Goal: Transaction & Acquisition: Purchase product/service

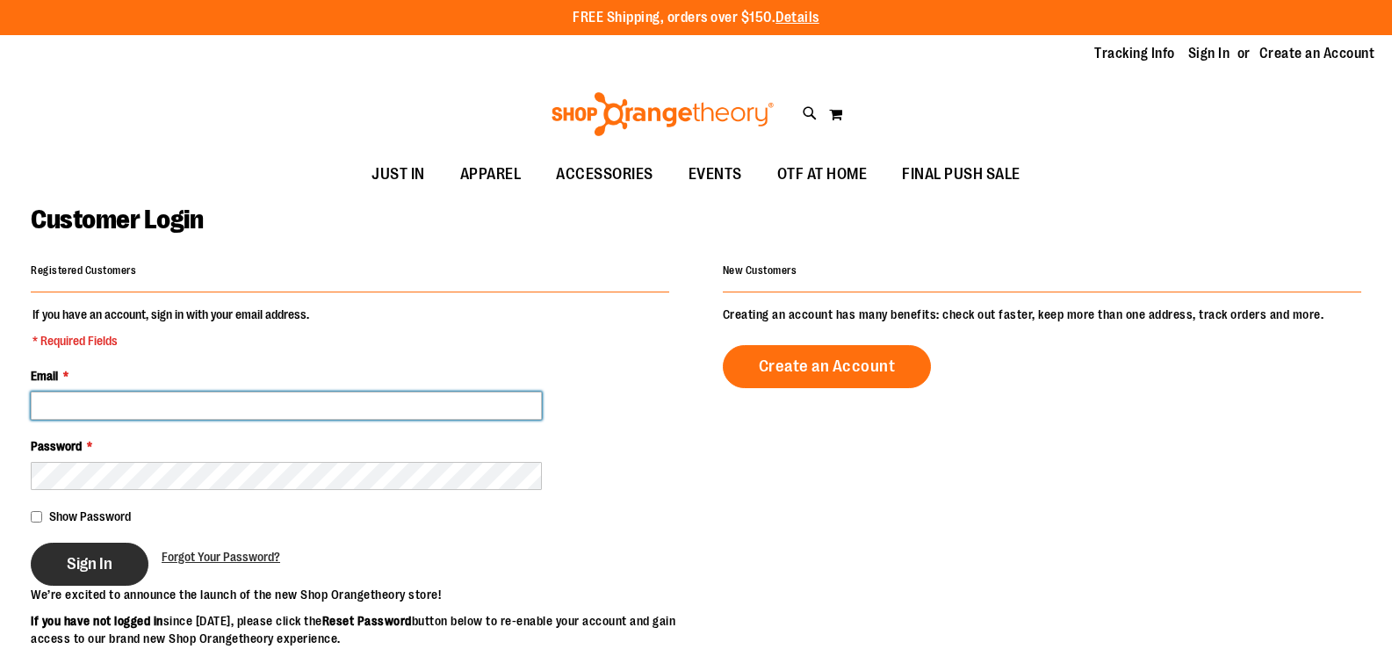
type input "**********"
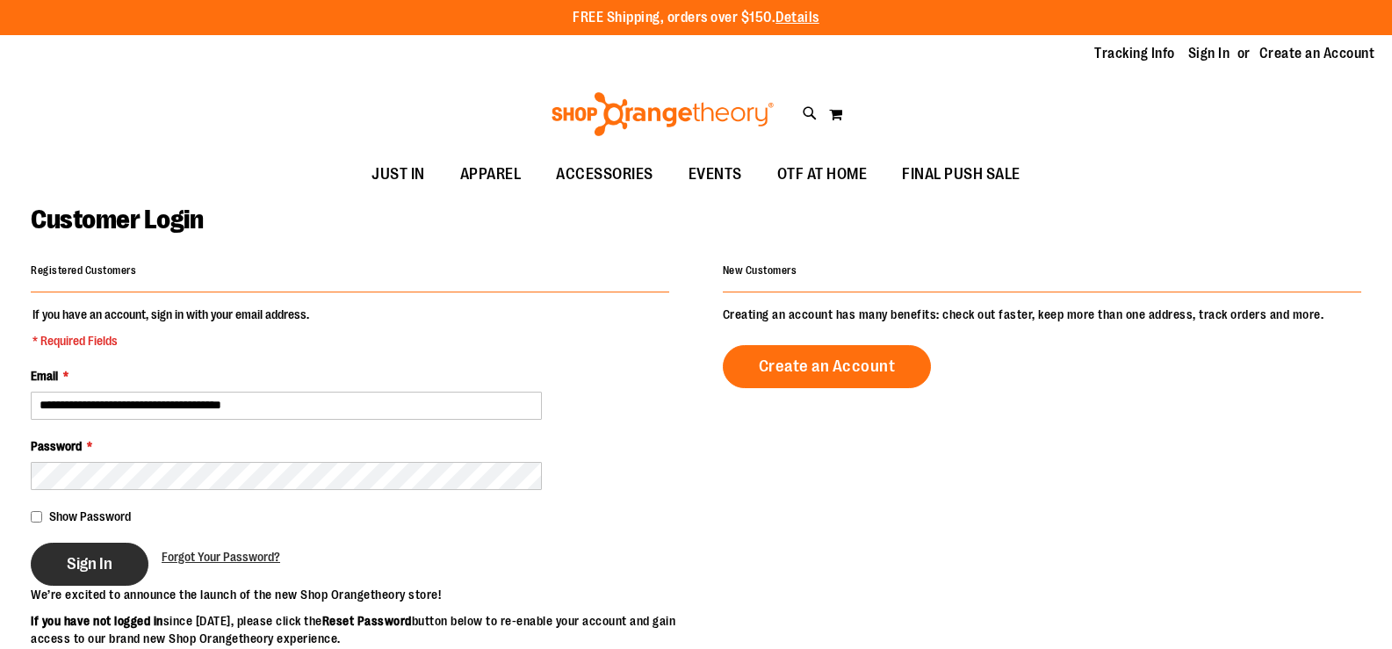
type input "**********"
click at [95, 561] on span "Sign In" at bounding box center [90, 563] width 46 height 19
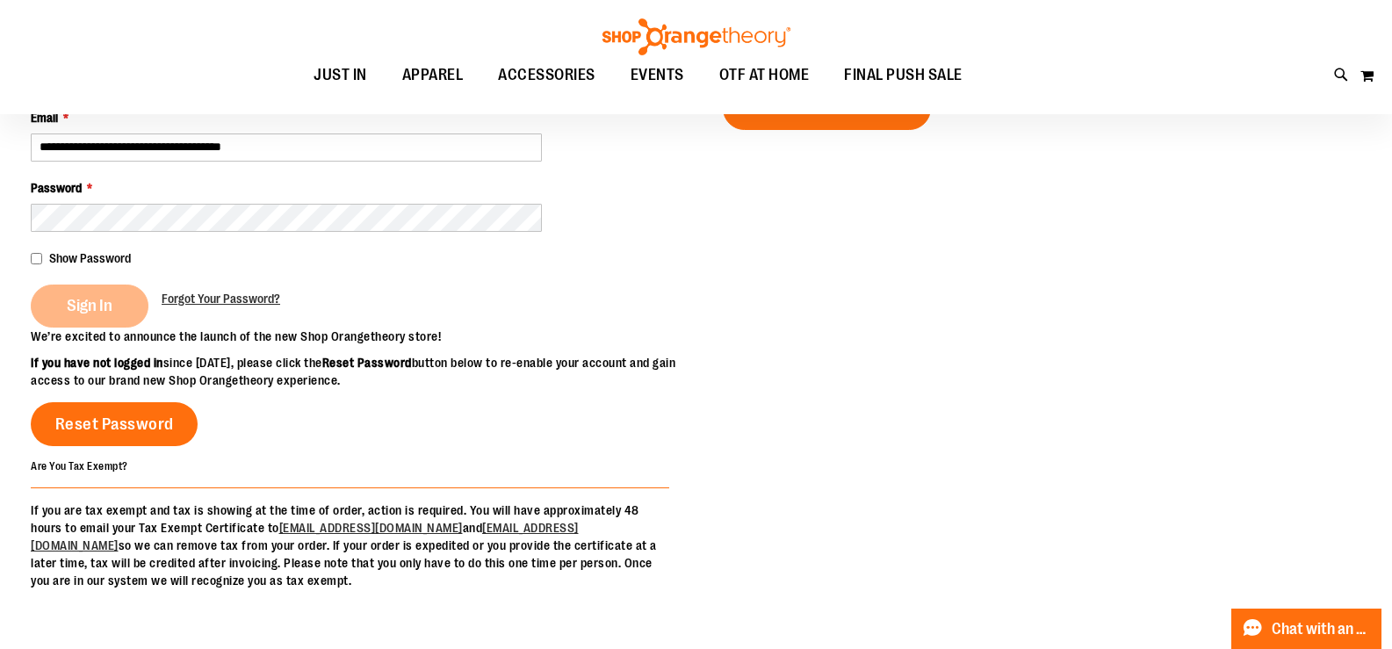
scroll to position [263, 0]
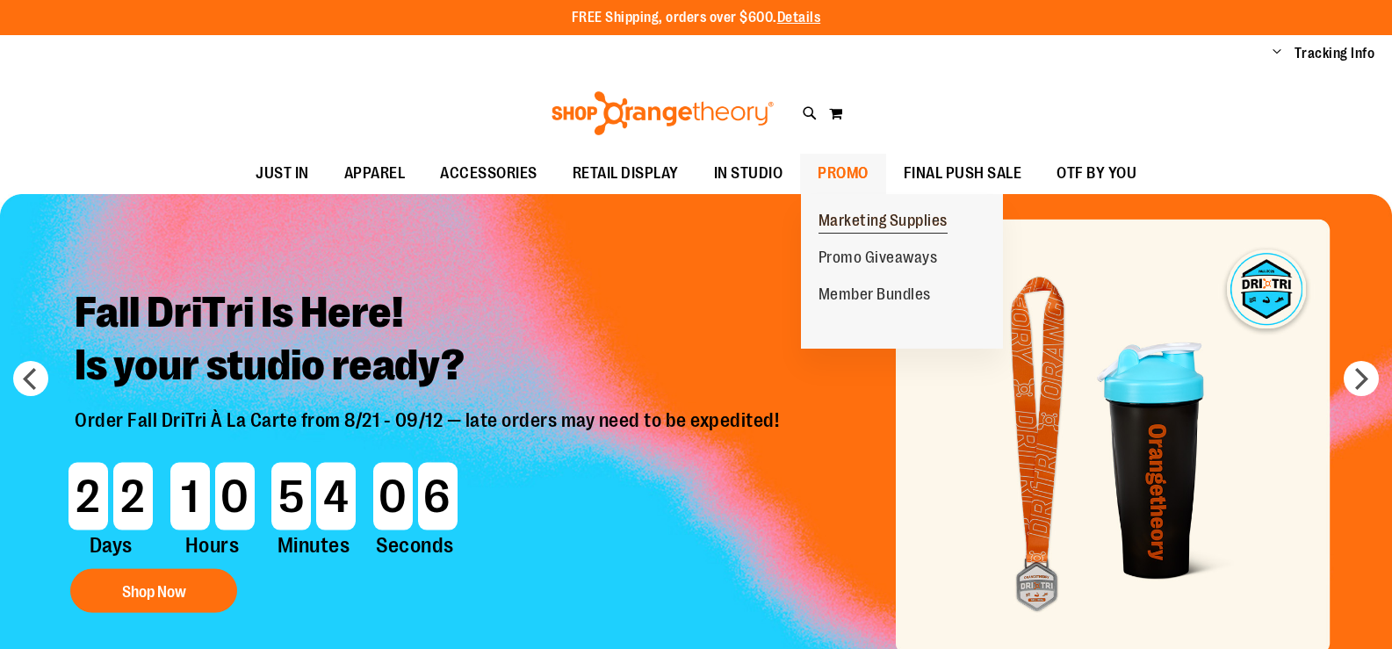
type input "**********"
click at [839, 214] on span "Marketing Supplies" at bounding box center [882, 223] width 129 height 22
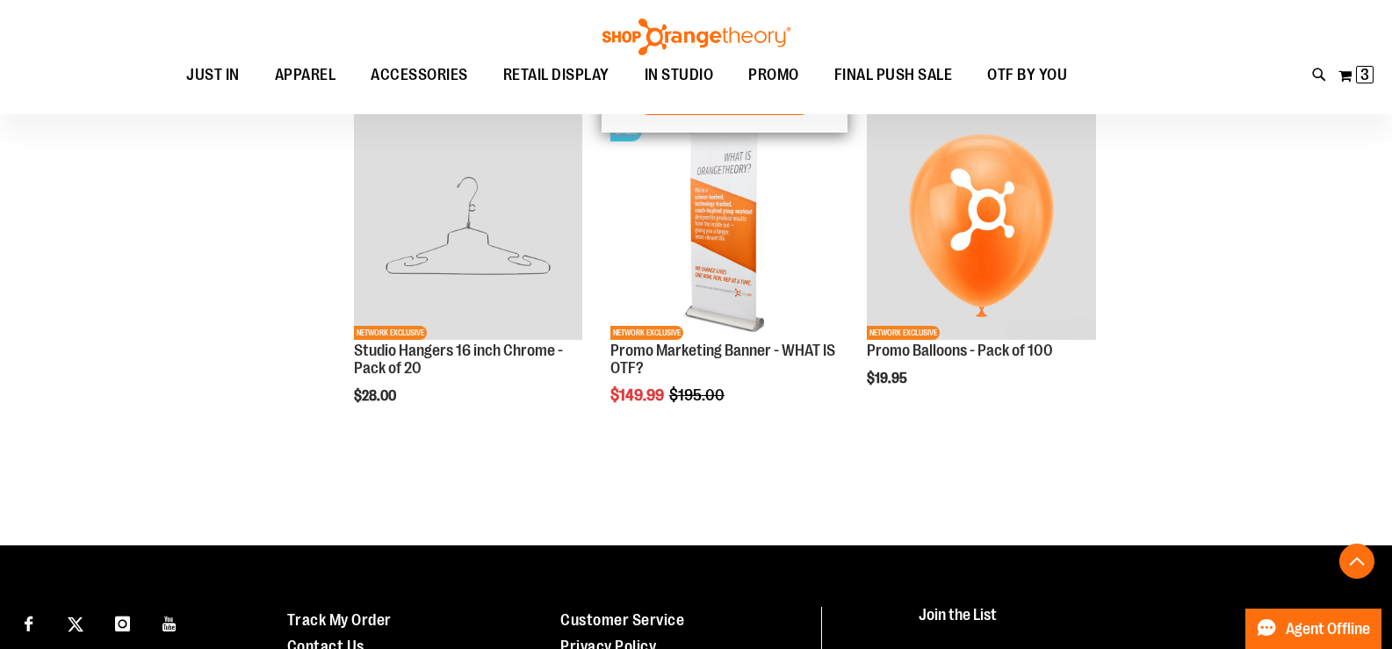
scroll to position [157, 0]
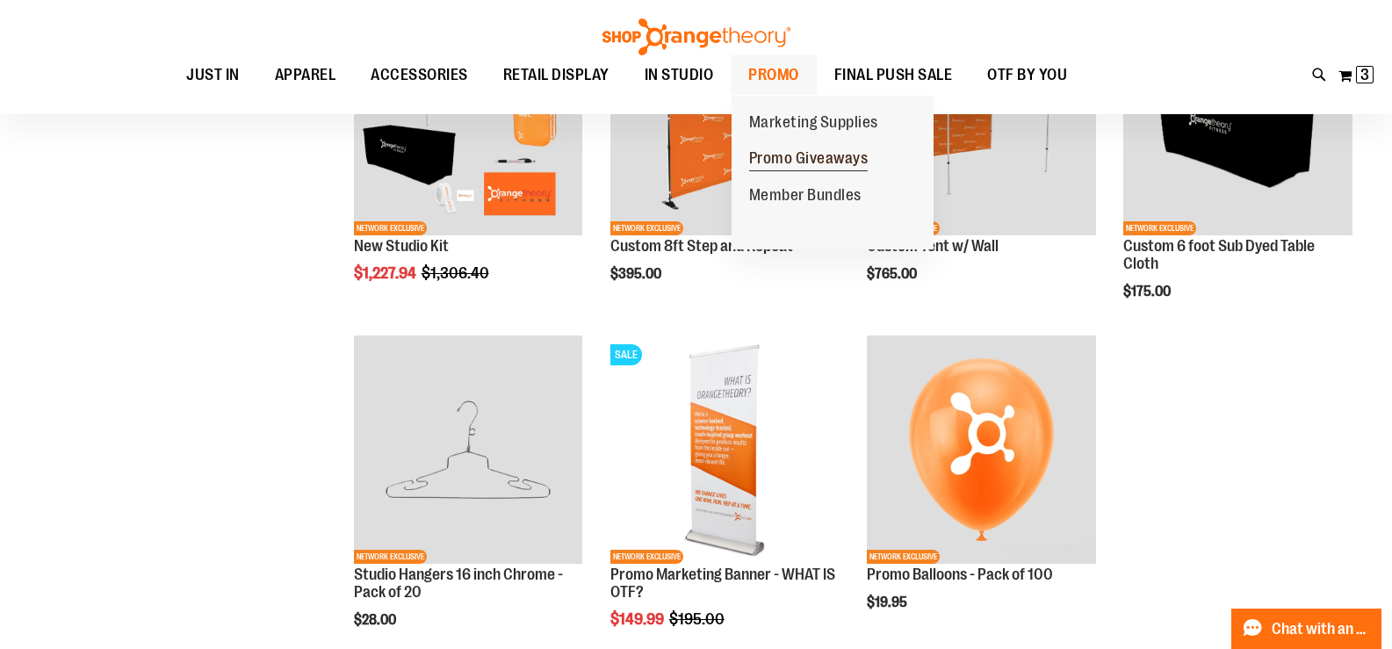
type input "**********"
click at [786, 160] on span "Promo Giveaways" at bounding box center [808, 160] width 119 height 22
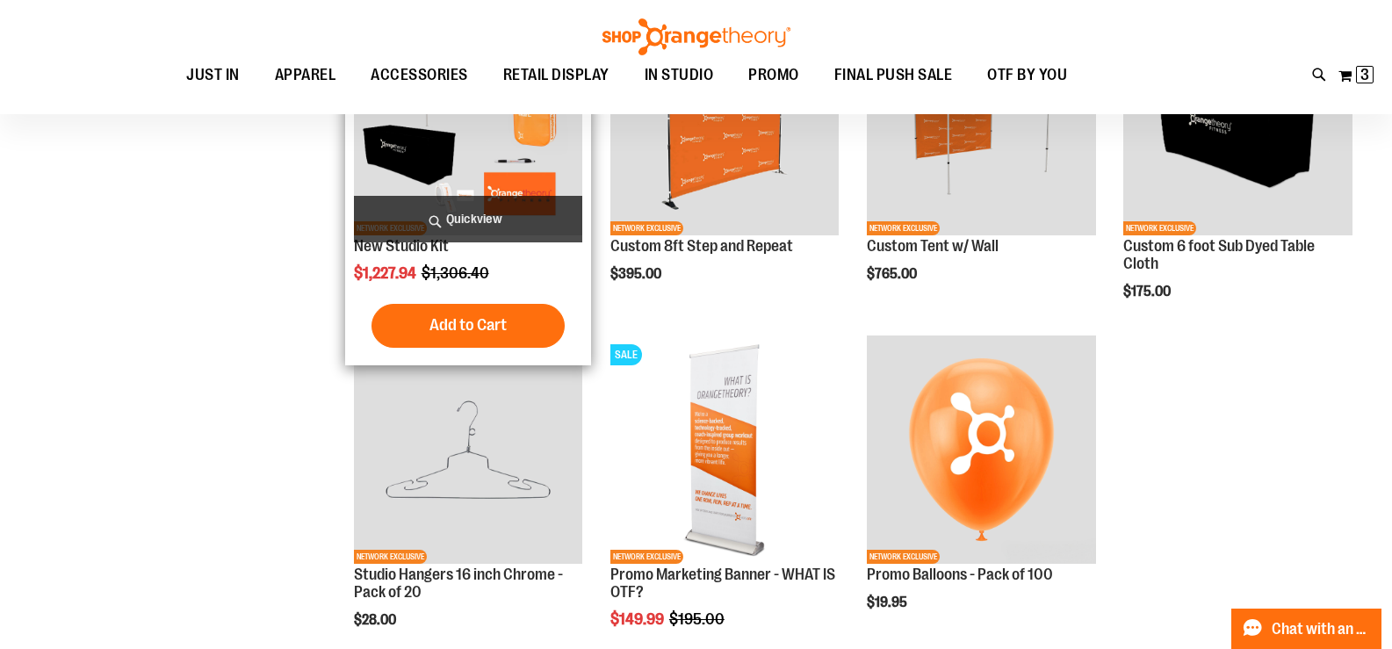
scroll to position [0, 0]
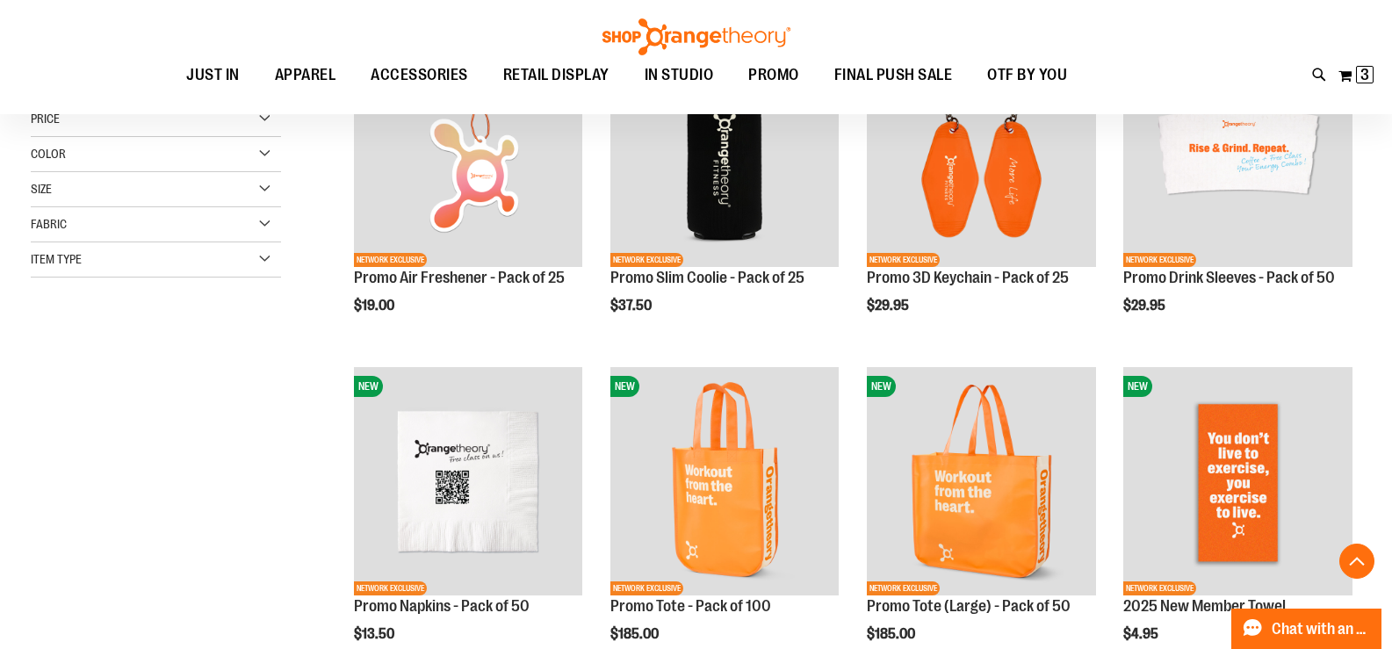
scroll to position [526, 0]
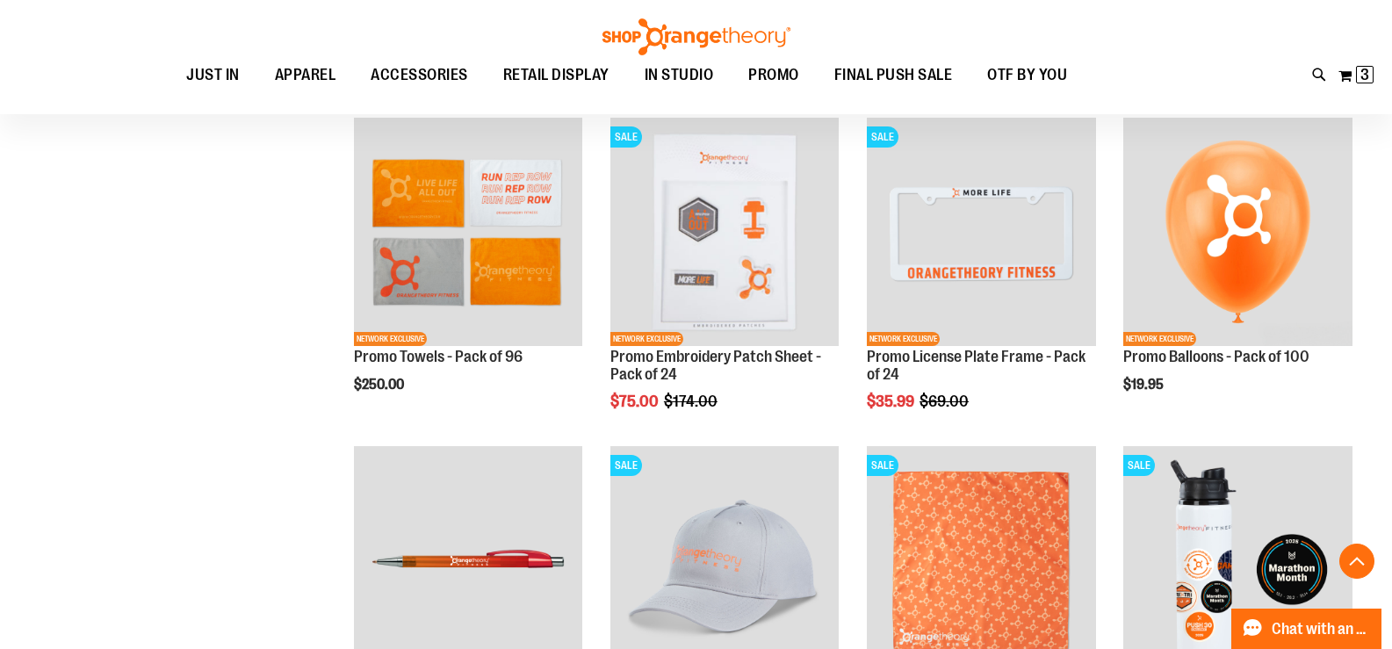
scroll to position [1229, 0]
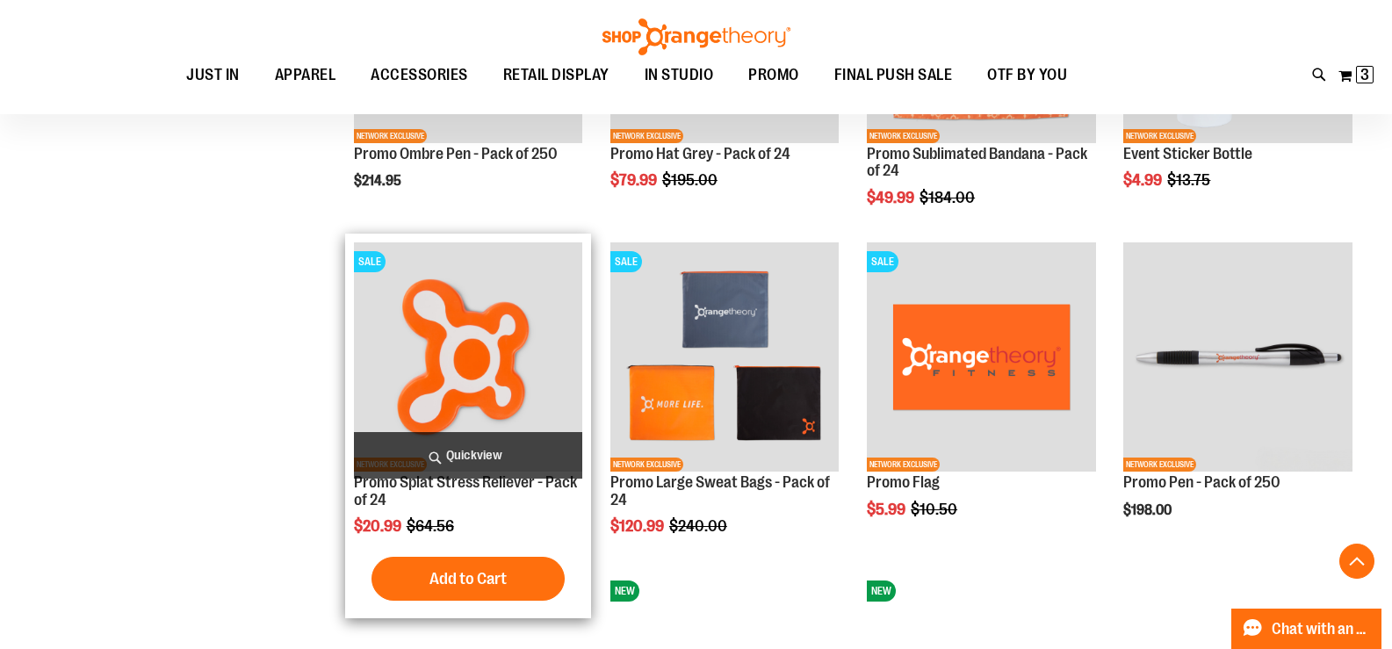
scroll to position [1755, 0]
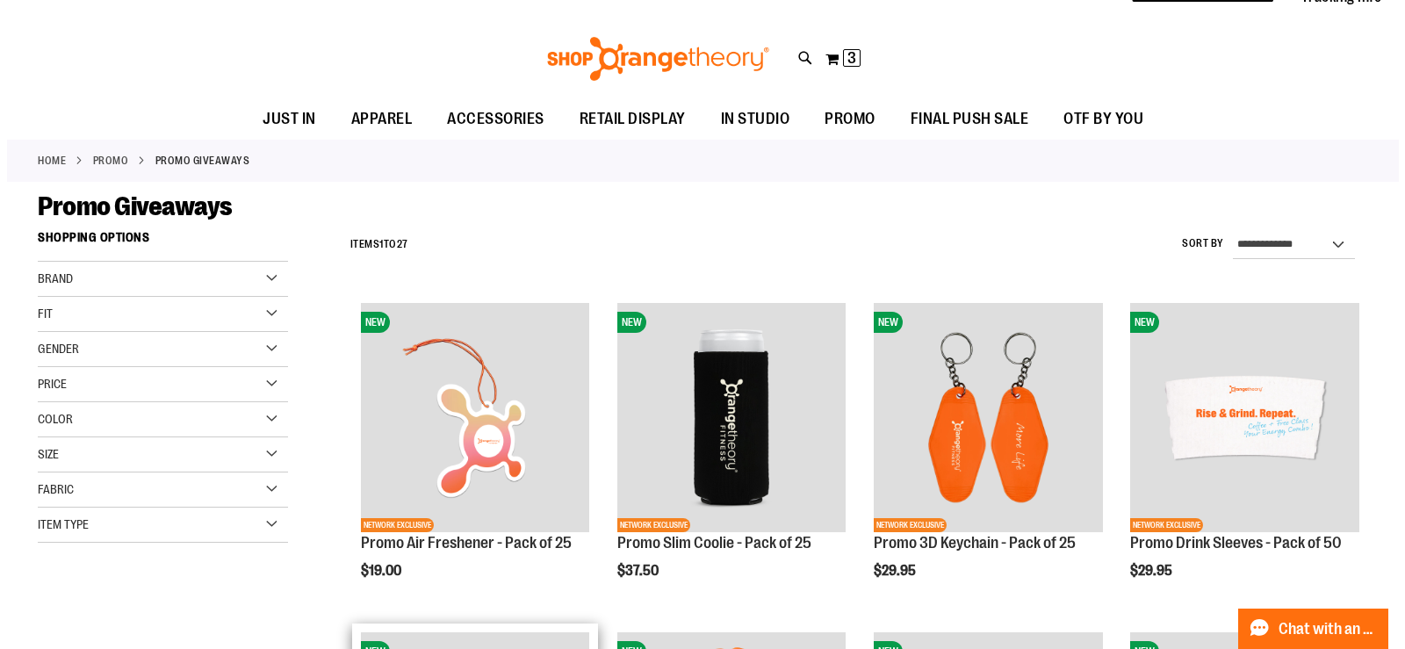
scroll to position [175, 0]
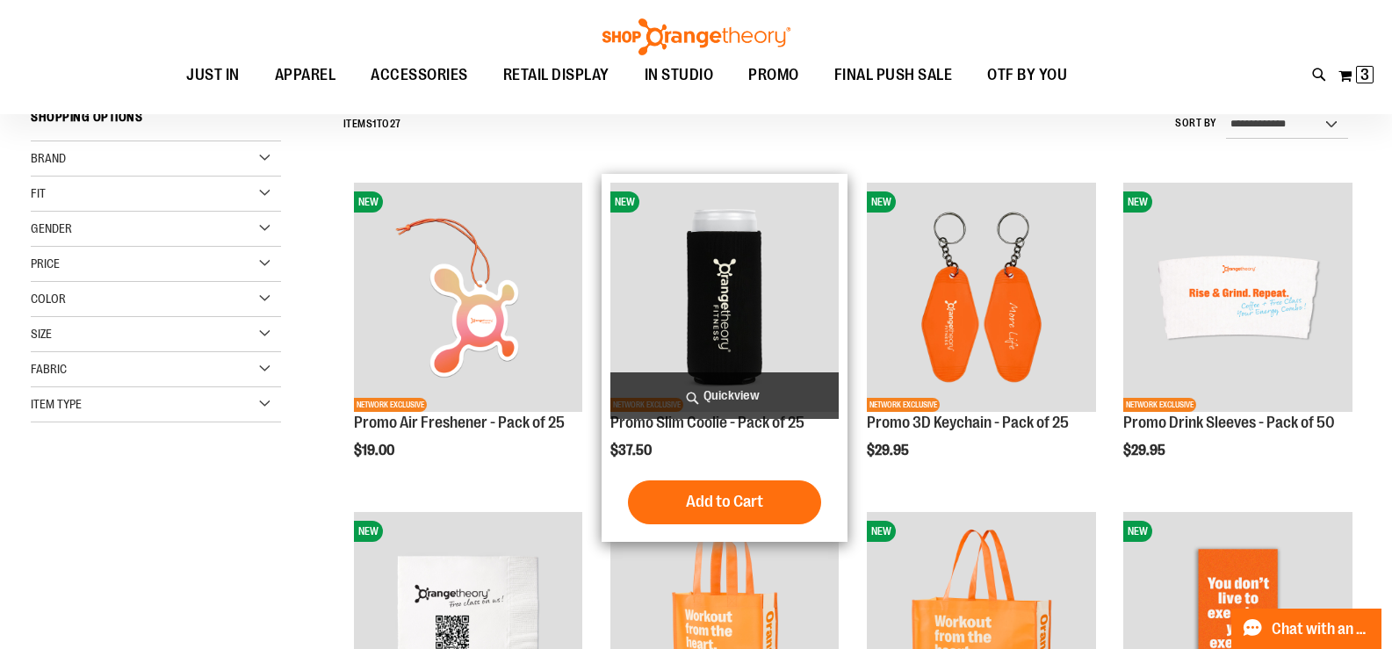
type input "**********"
click at [737, 389] on span "Quickview" at bounding box center [724, 395] width 229 height 47
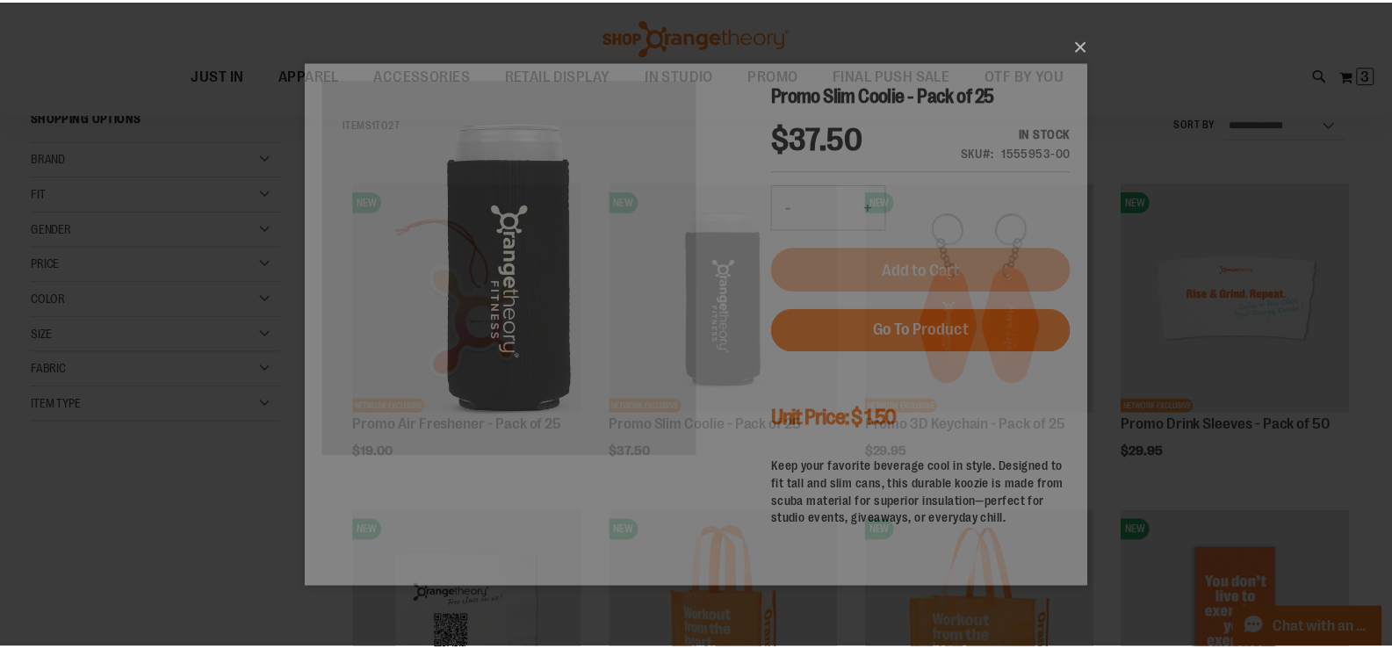
scroll to position [0, 0]
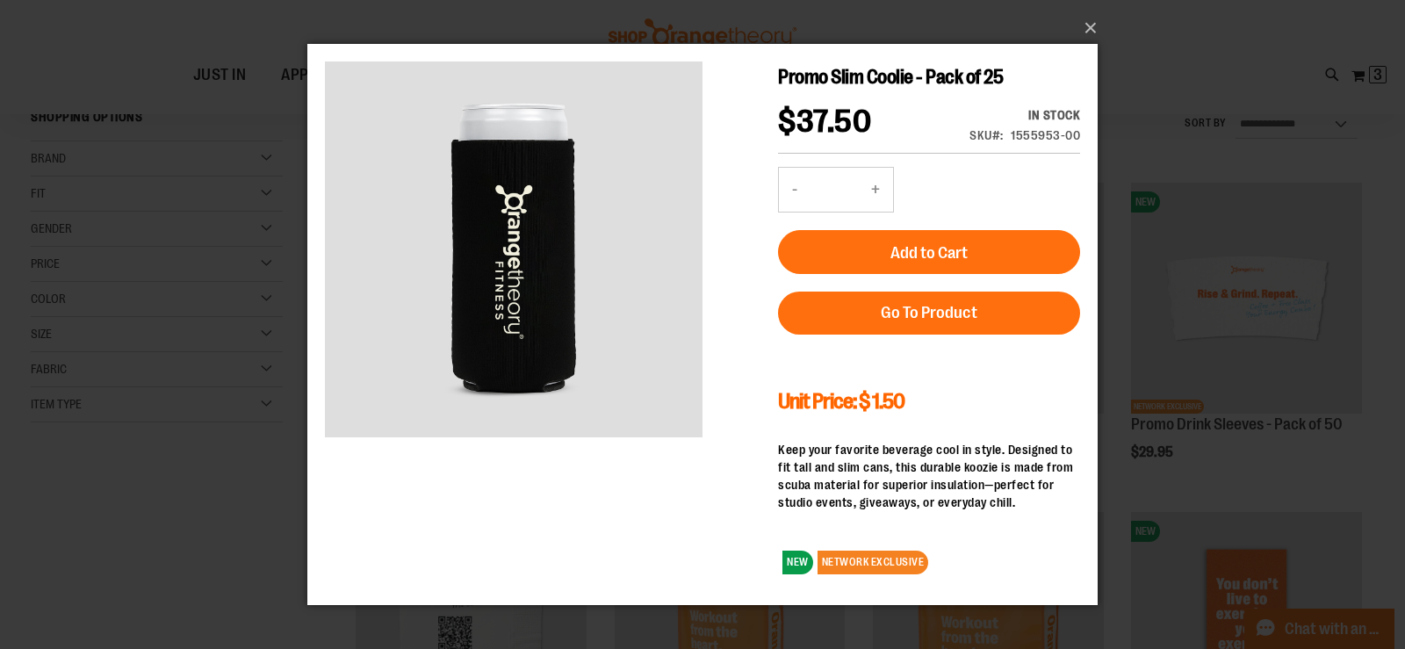
click at [894, 402] on span "Unit Price: $ 1.50" at bounding box center [841, 401] width 126 height 25
click at [1181, 290] on div "×" at bounding box center [702, 324] width 1405 height 649
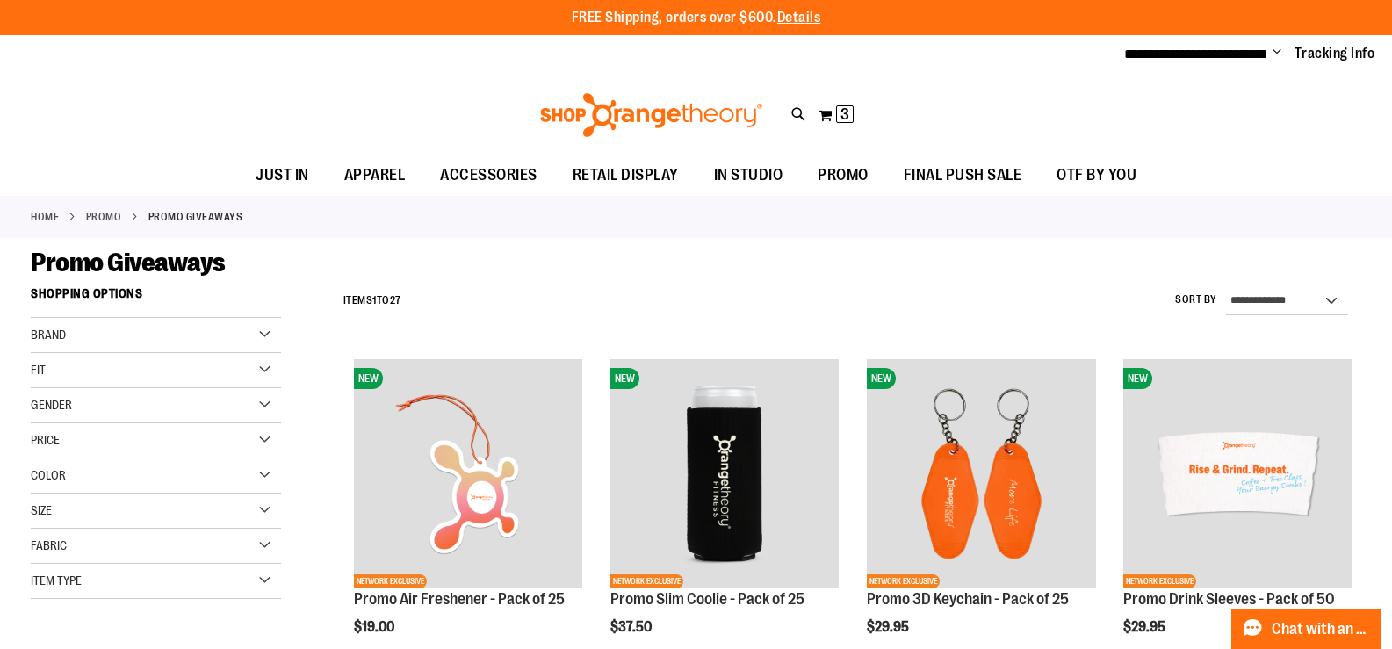
click at [988, 77] on div "Toggle Nav Search Popular Suggestions Advanced Search" at bounding box center [696, 115] width 1392 height 81
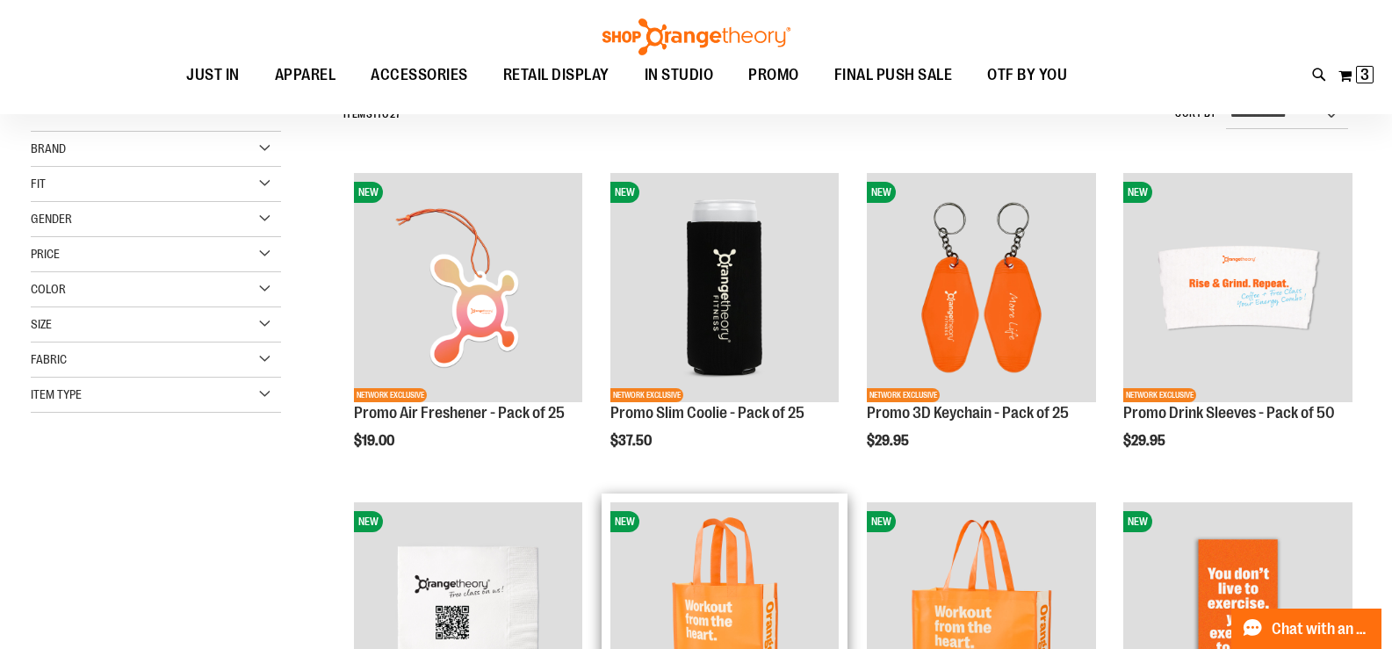
scroll to position [175, 0]
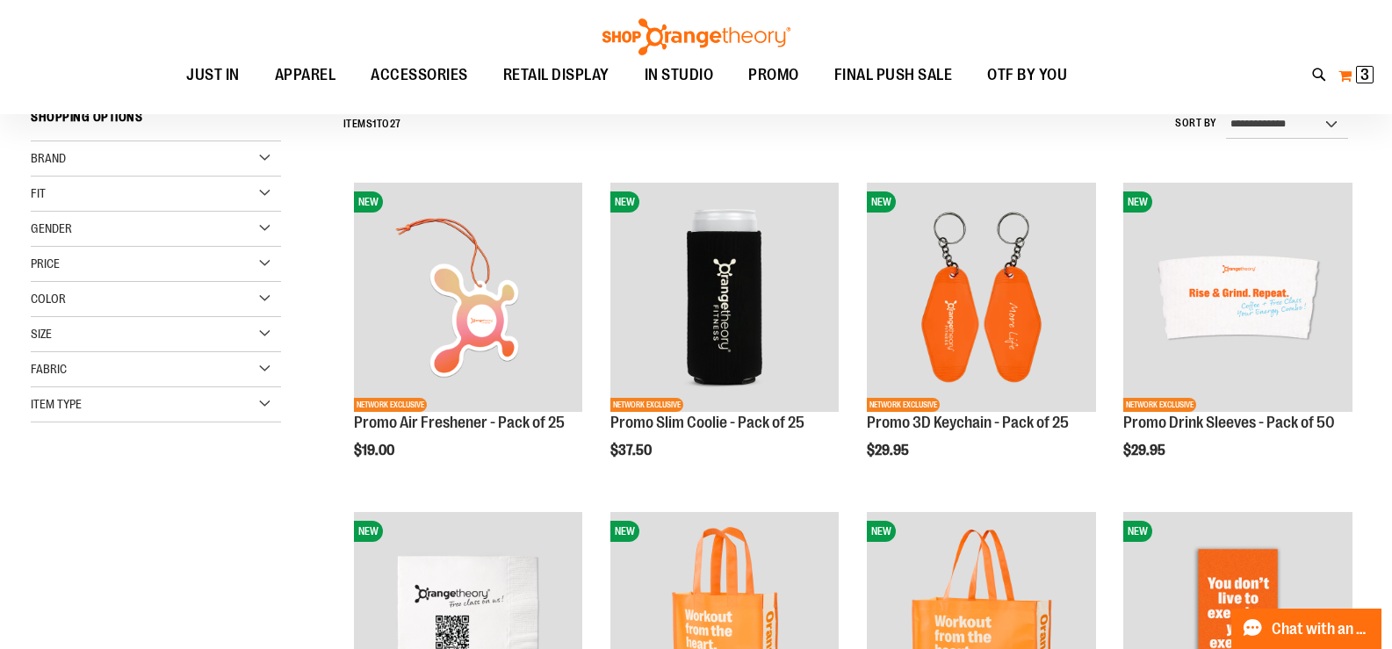
click at [1350, 77] on button "My Cart 3 3 items" at bounding box center [1355, 75] width 37 height 28
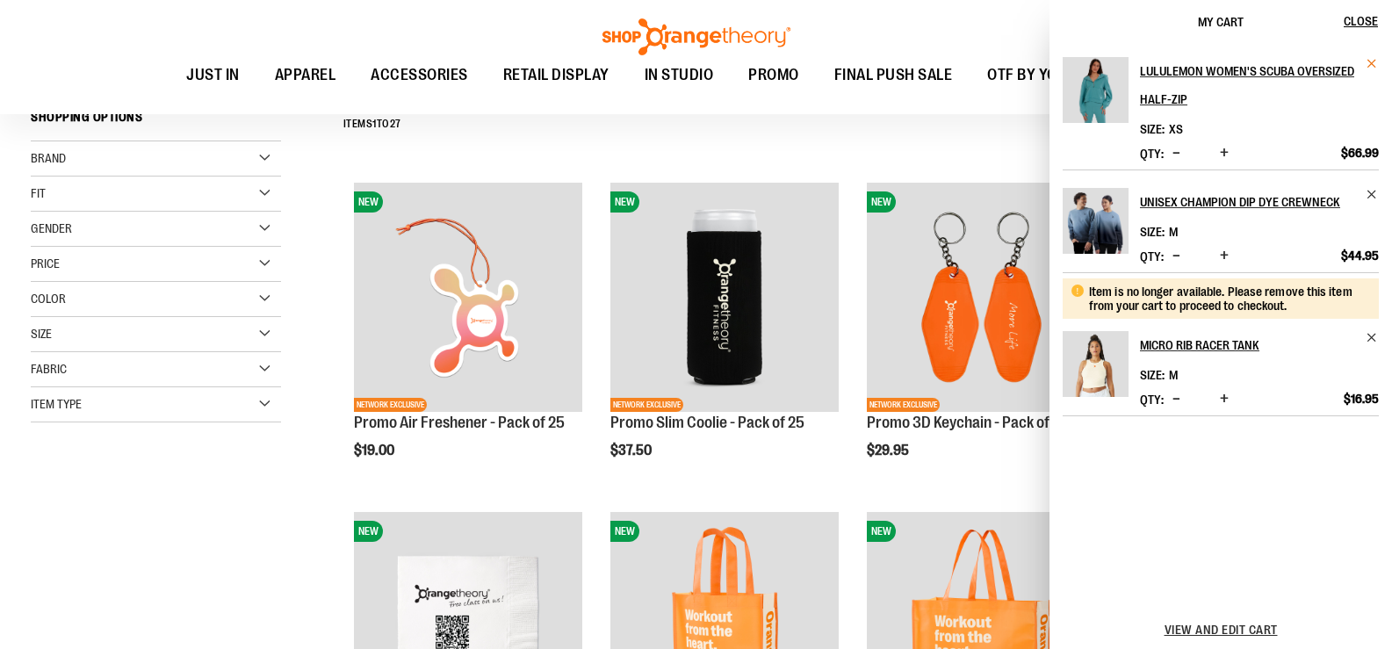
click at [1378, 63] on span "Remove item" at bounding box center [1372, 63] width 13 height 13
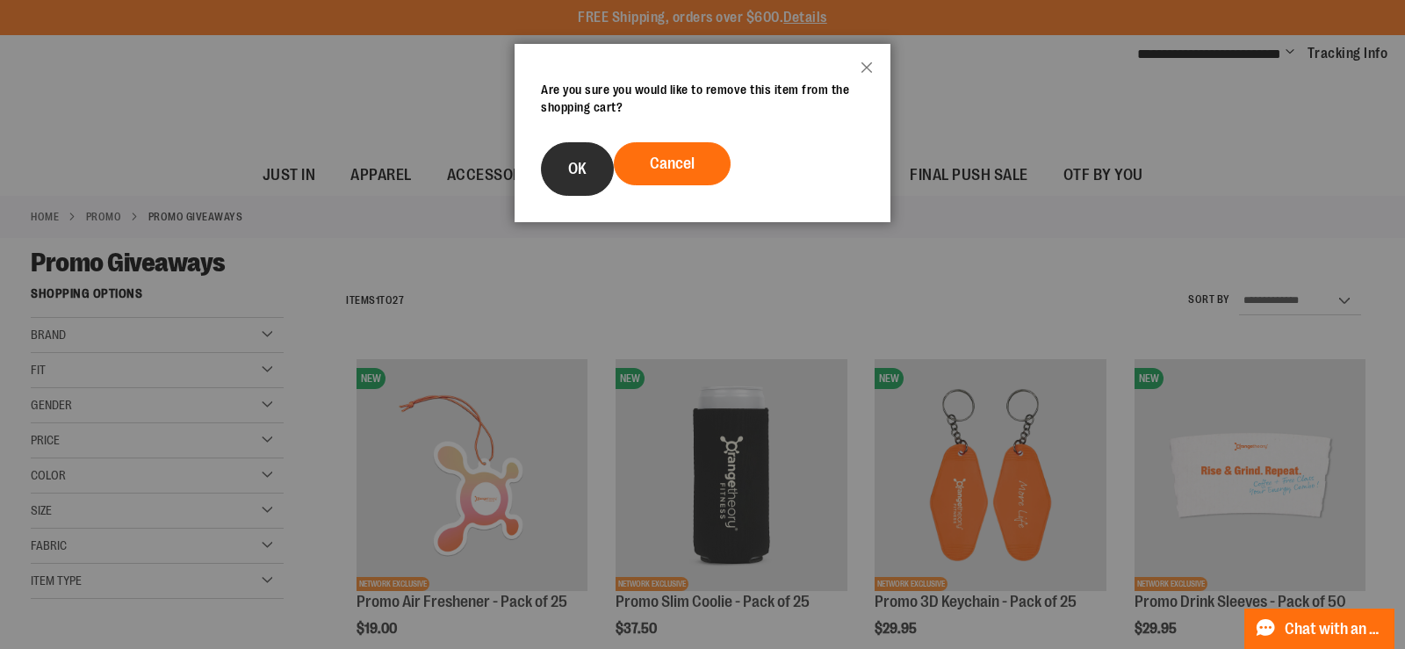
click at [600, 169] on button "OK" at bounding box center [577, 169] width 73 height 54
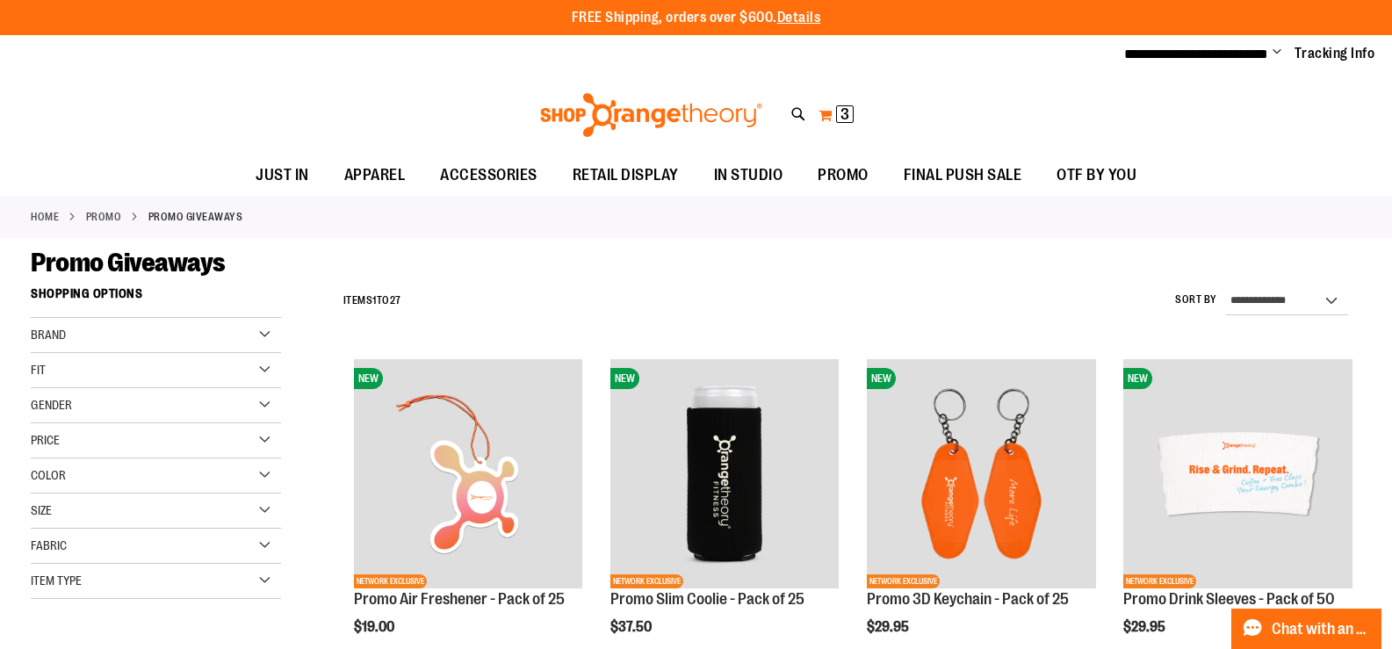
click at [825, 116] on button "My Cart 3 3 items" at bounding box center [836, 115] width 37 height 28
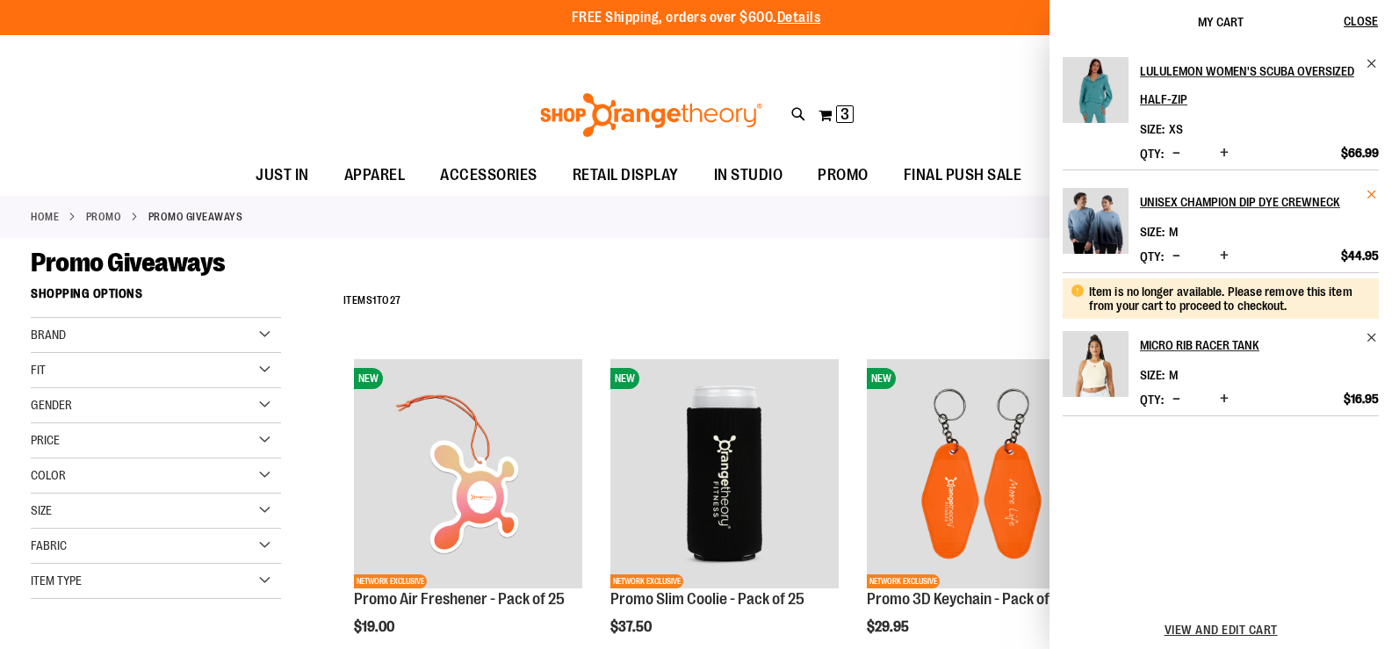
click at [1377, 198] on span "Remove item" at bounding box center [1372, 194] width 13 height 13
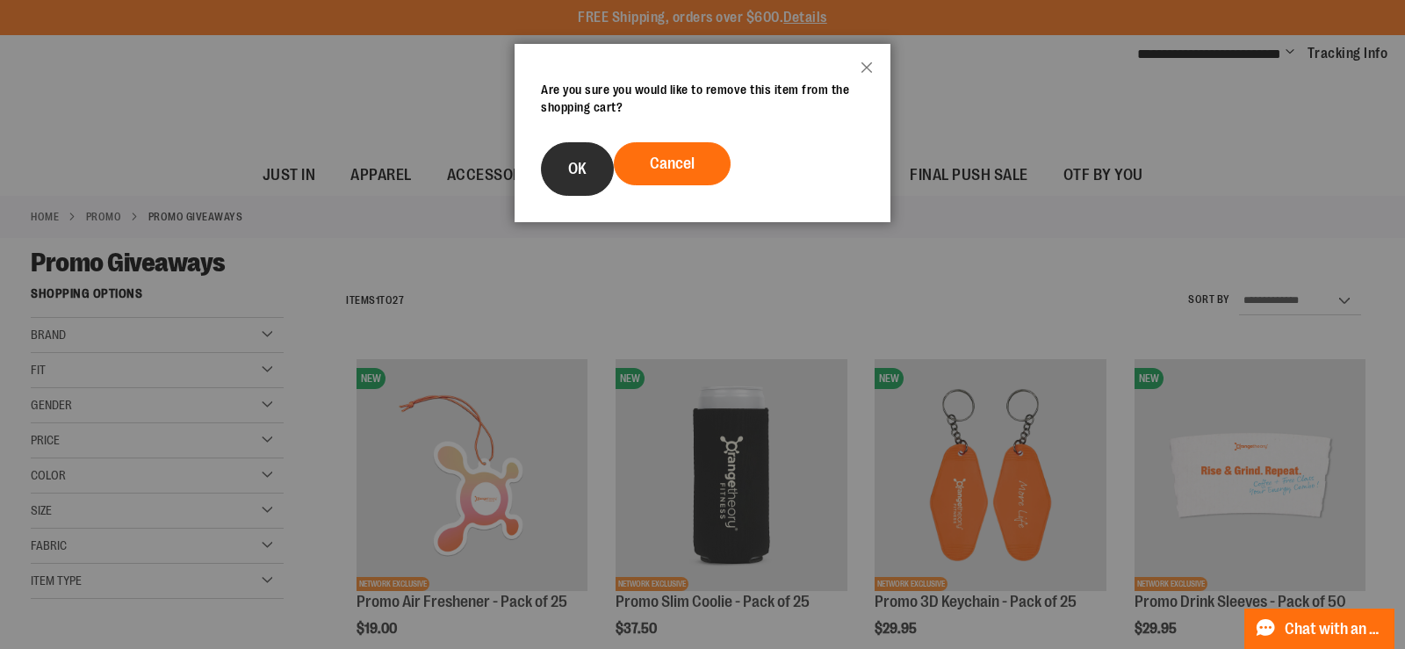
click at [580, 179] on button "OK" at bounding box center [577, 169] width 73 height 54
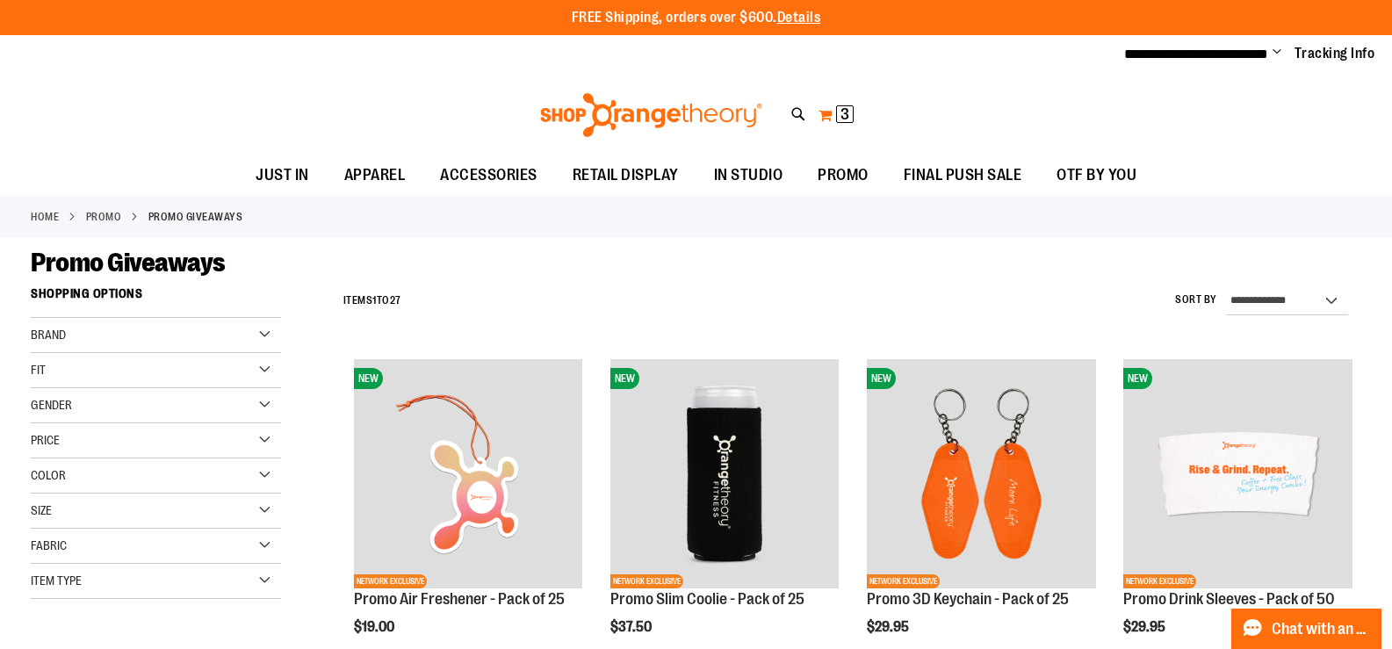
click at [830, 117] on button "My Cart 3 3 items" at bounding box center [836, 115] width 37 height 28
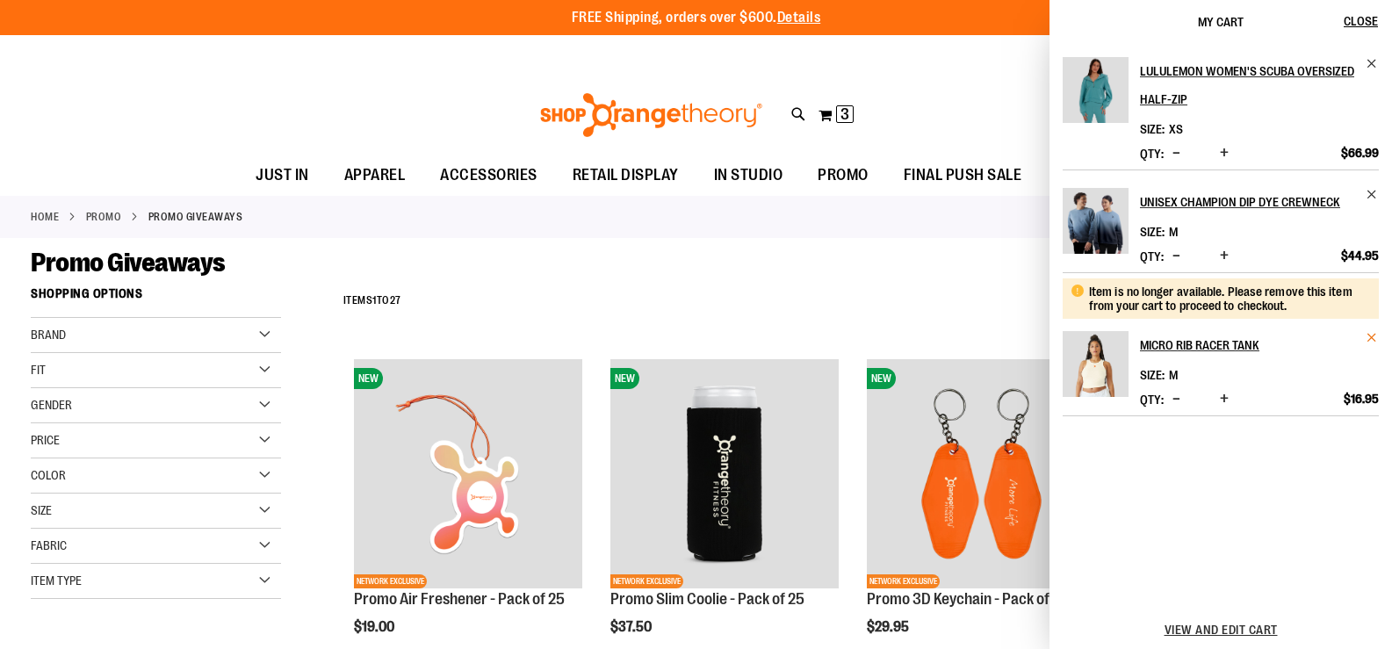
click at [1368, 336] on span "Remove item" at bounding box center [1372, 337] width 13 height 13
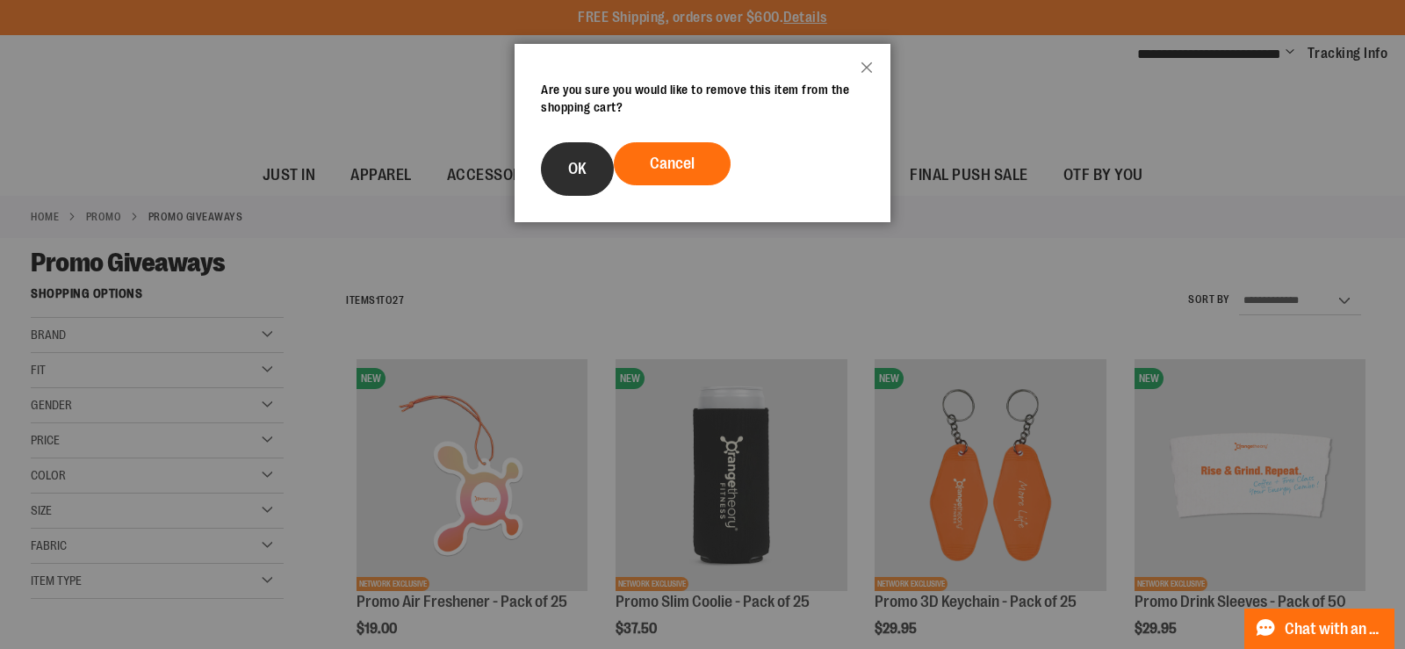
click at [575, 180] on button "OK" at bounding box center [577, 169] width 73 height 54
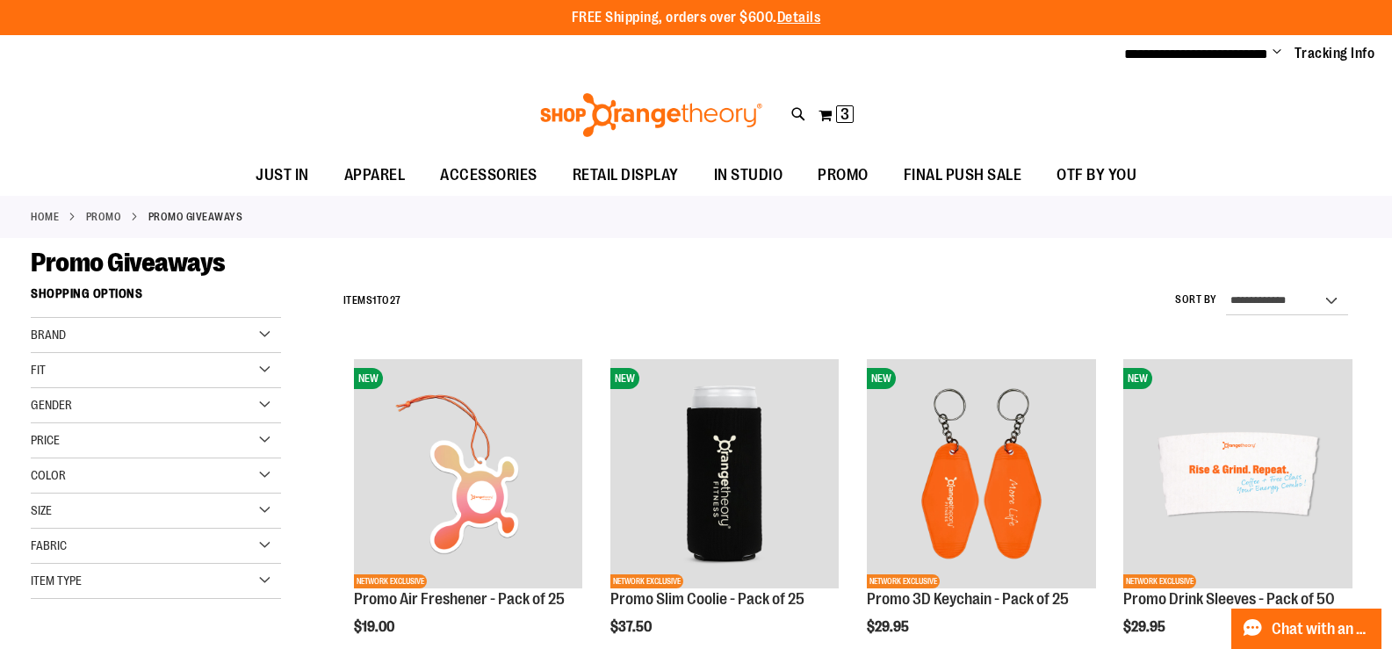
click at [344, 66] on div "**********" at bounding box center [696, 54] width 1392 height 39
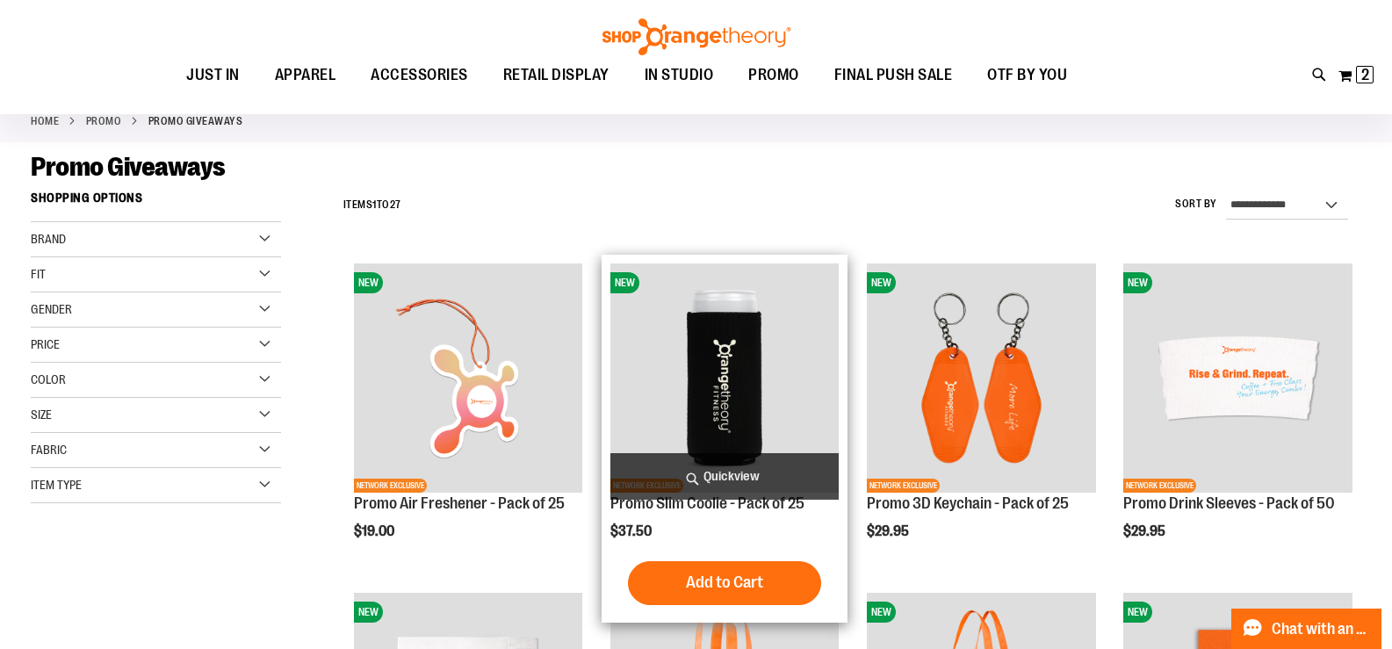
scroll to position [87, 0]
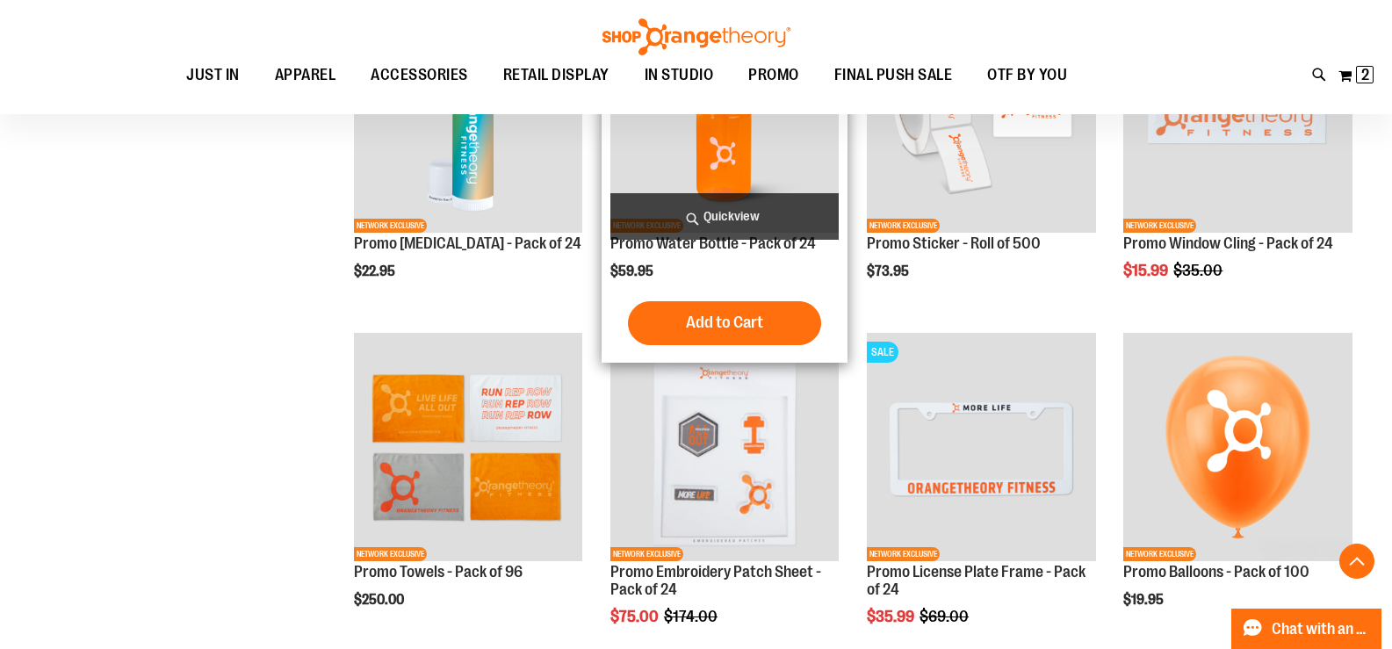
scroll to position [1053, 0]
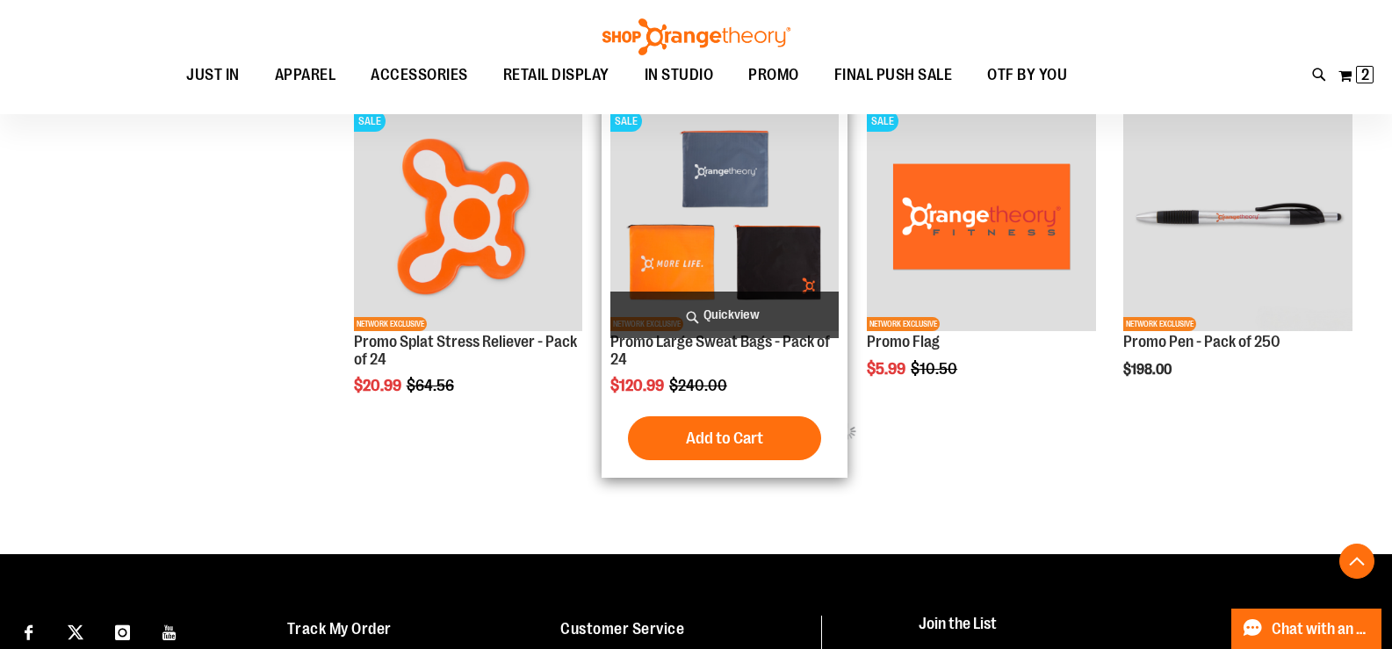
scroll to position [1931, 0]
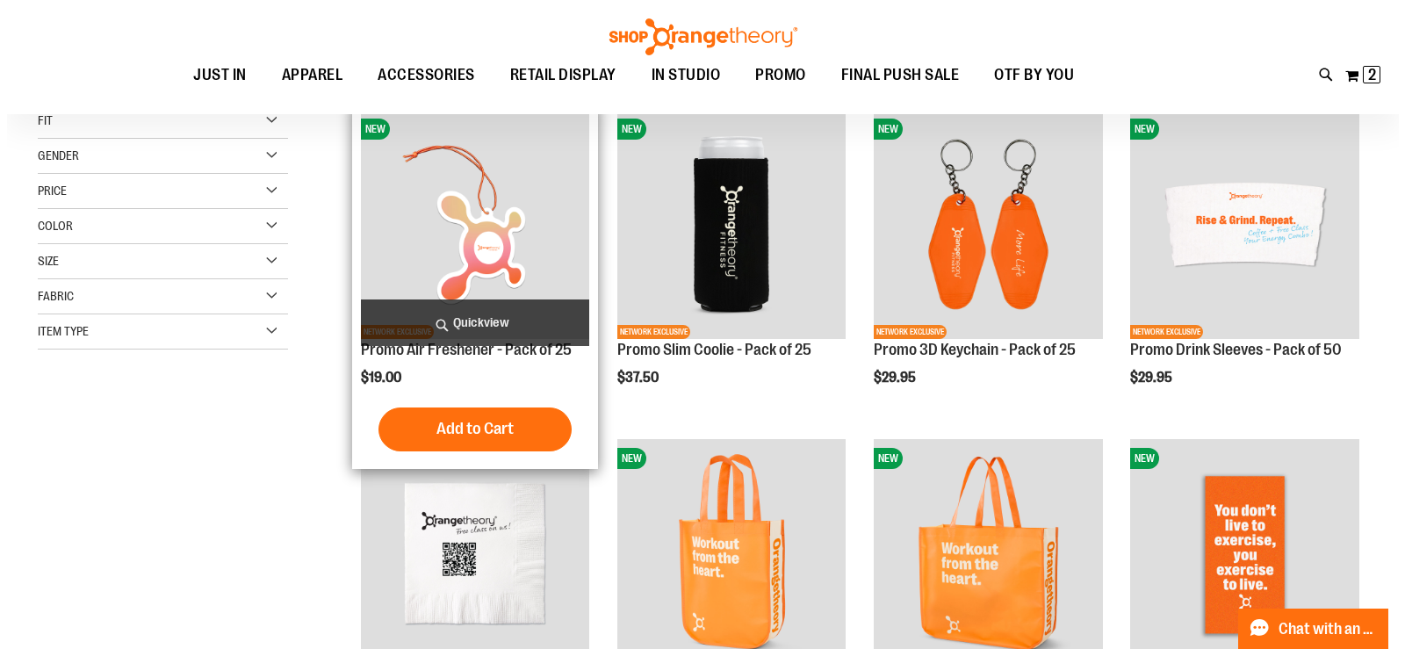
scroll to position [87, 0]
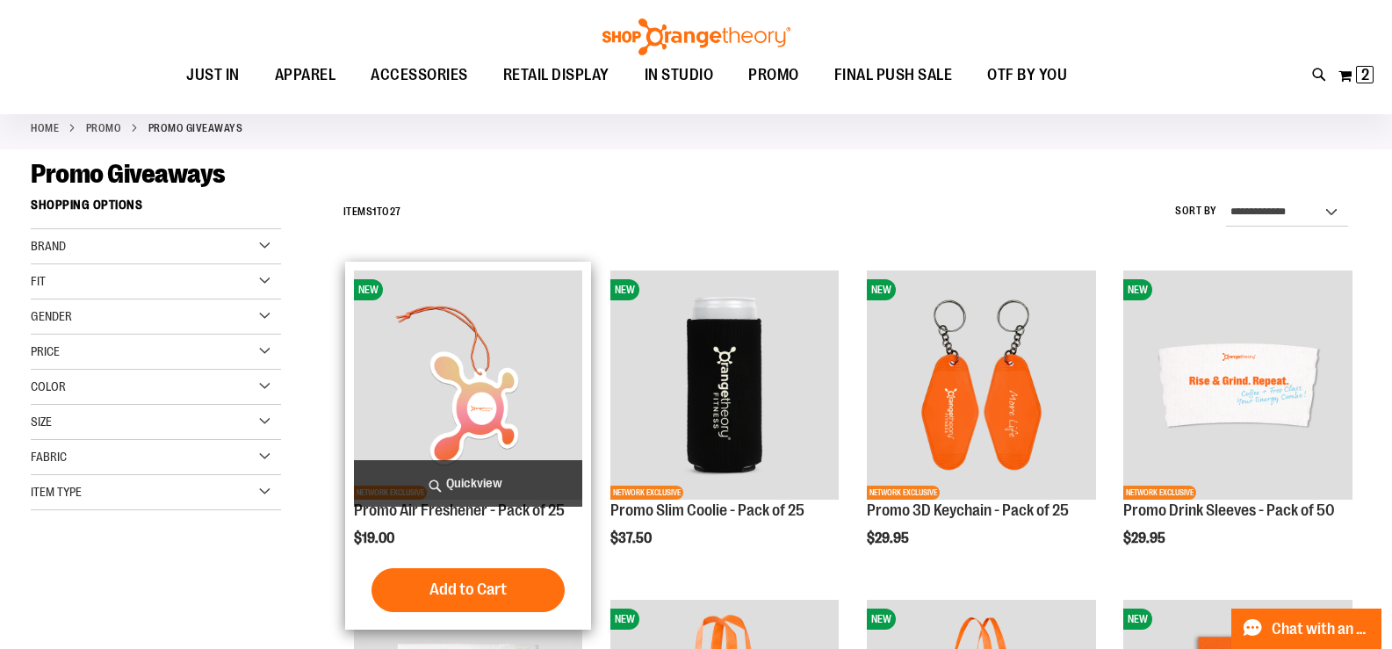
type input "**********"
click at [470, 478] on span "Quickview" at bounding box center [468, 483] width 229 height 47
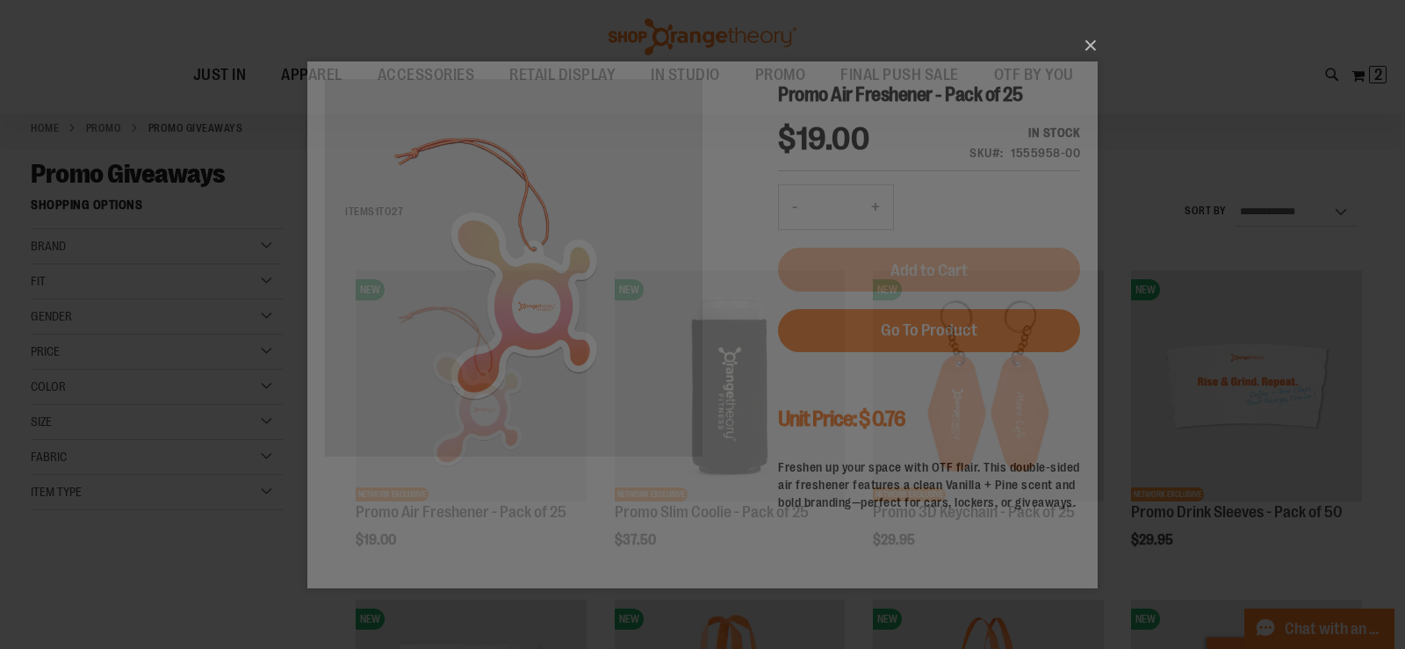
scroll to position [0, 0]
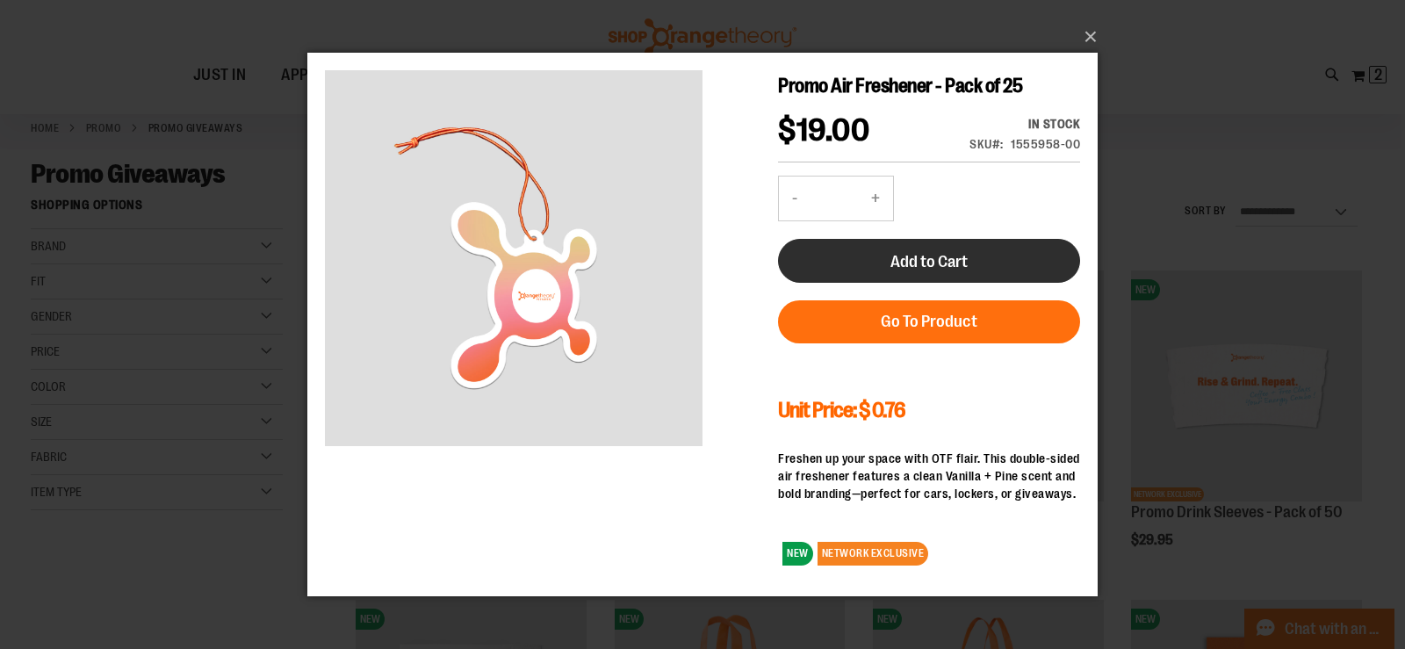
click at [897, 257] on span "Add to Cart" at bounding box center [928, 261] width 77 height 19
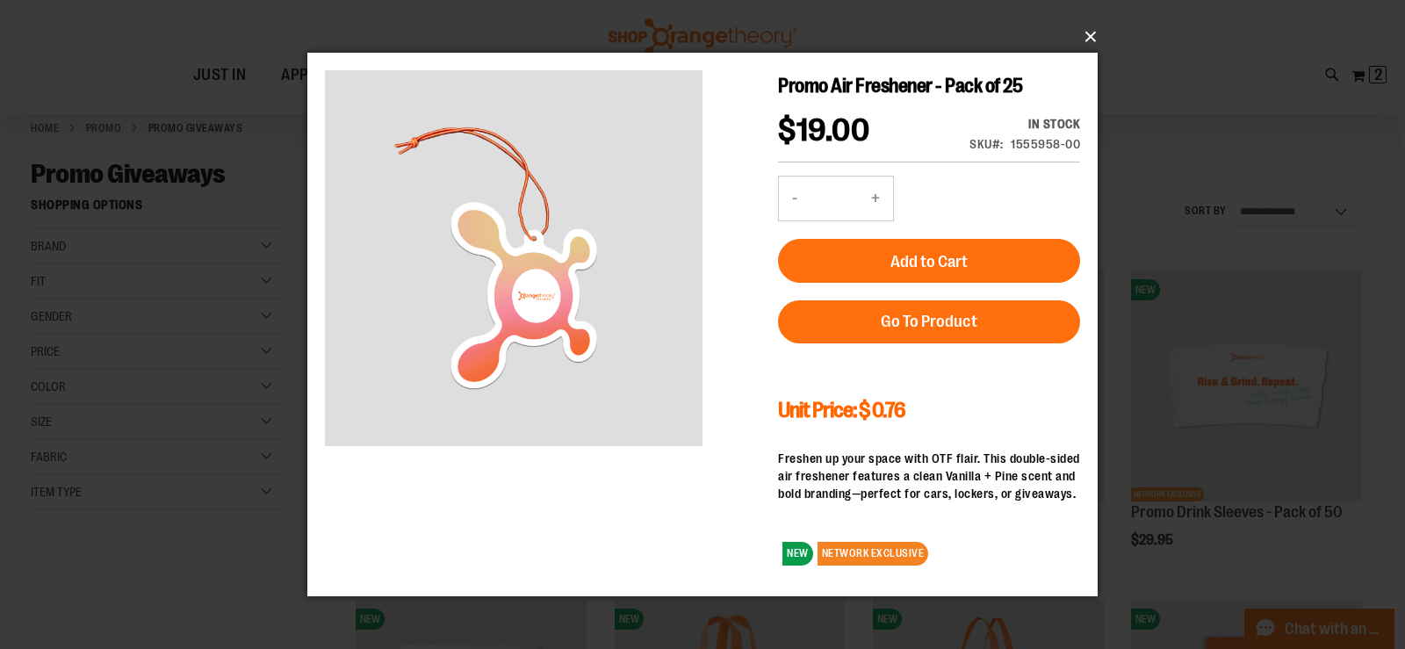
click at [1097, 48] on button "×" at bounding box center [708, 37] width 790 height 39
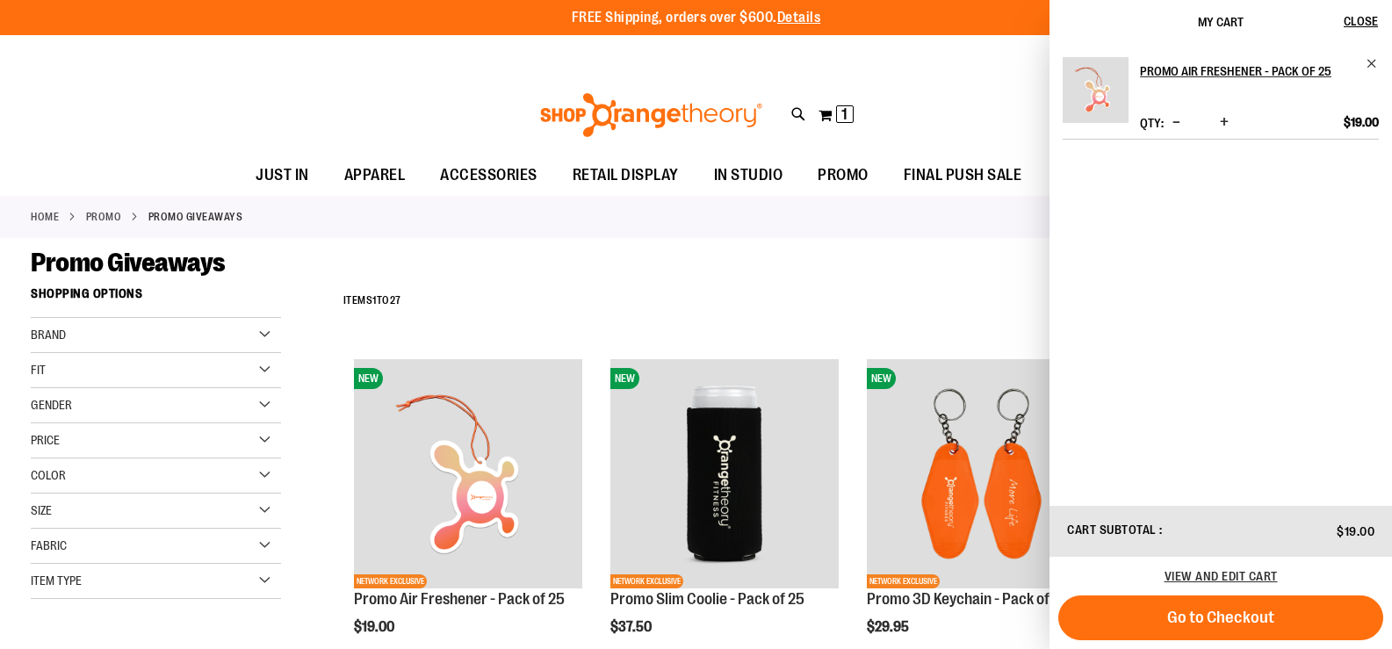
click at [926, 109] on div "Toggle Nav Search Popular Suggestions Advanced Search" at bounding box center [696, 115] width 1392 height 81
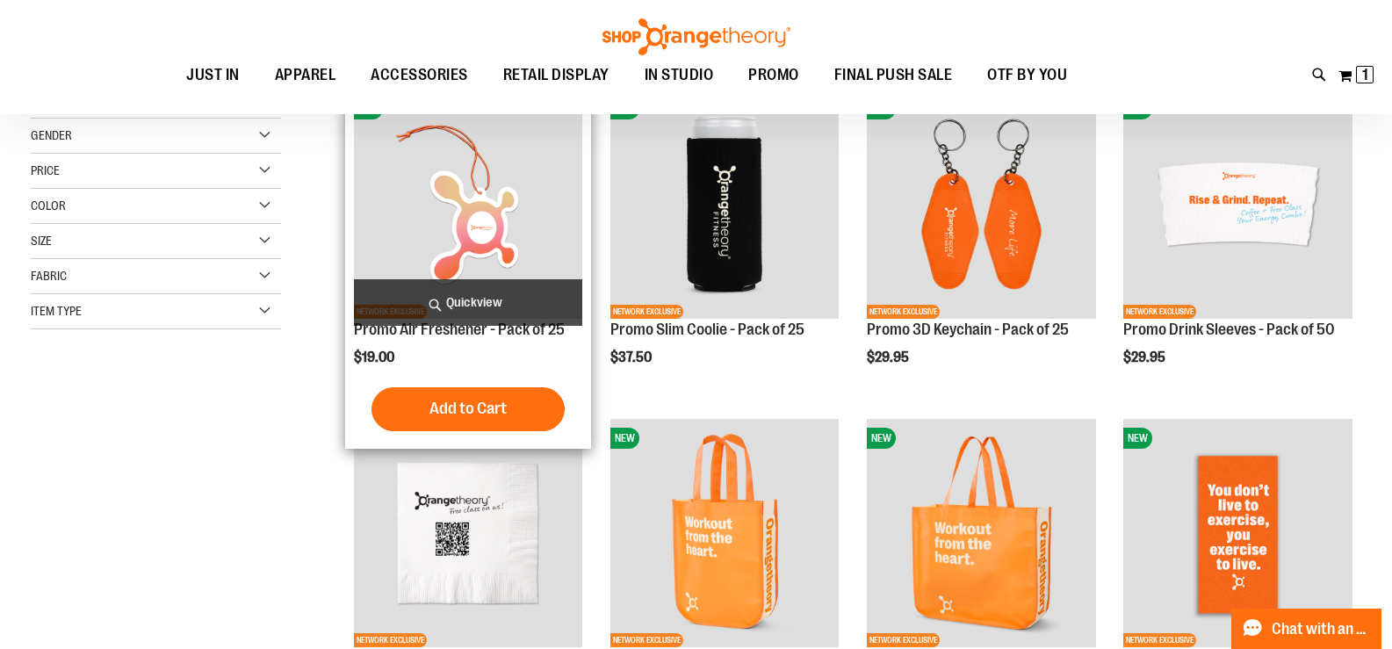
scroll to position [175, 0]
